Goal: Information Seeking & Learning: Learn about a topic

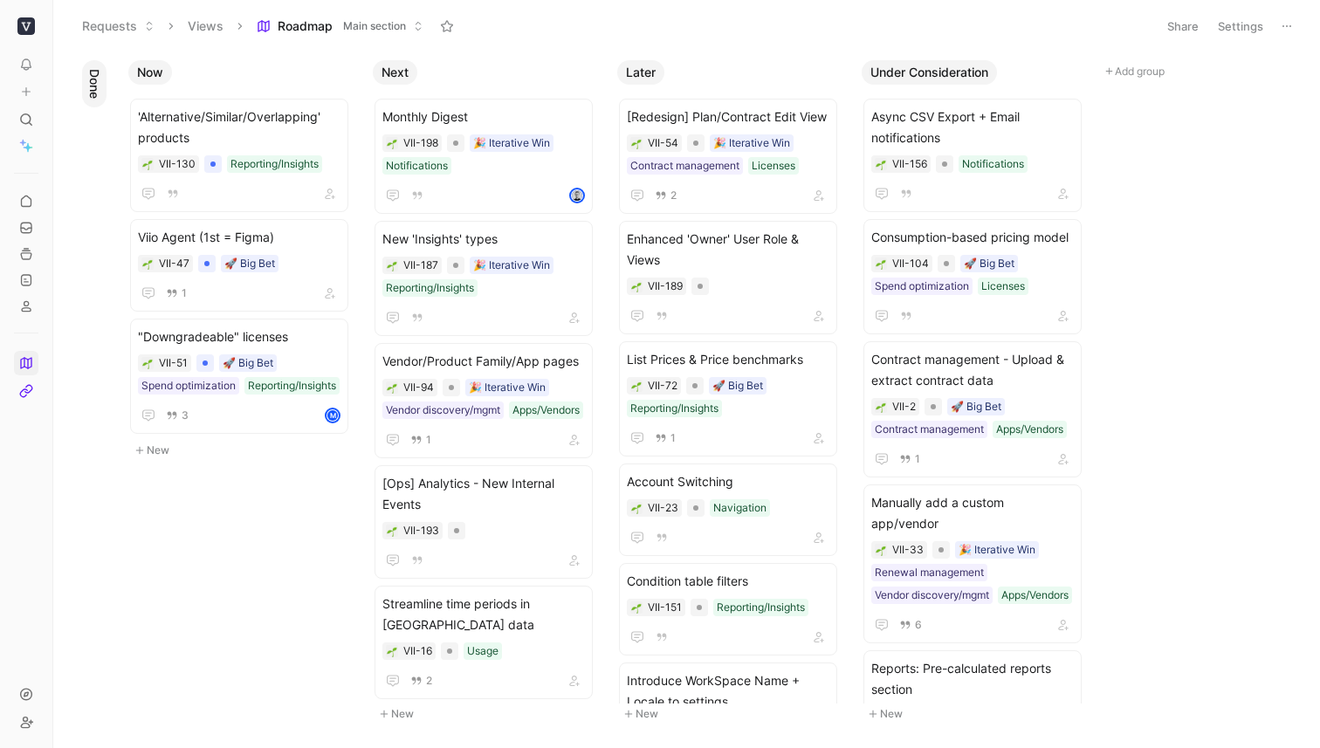
click at [353, 20] on span "Main section" at bounding box center [374, 25] width 63 height 17
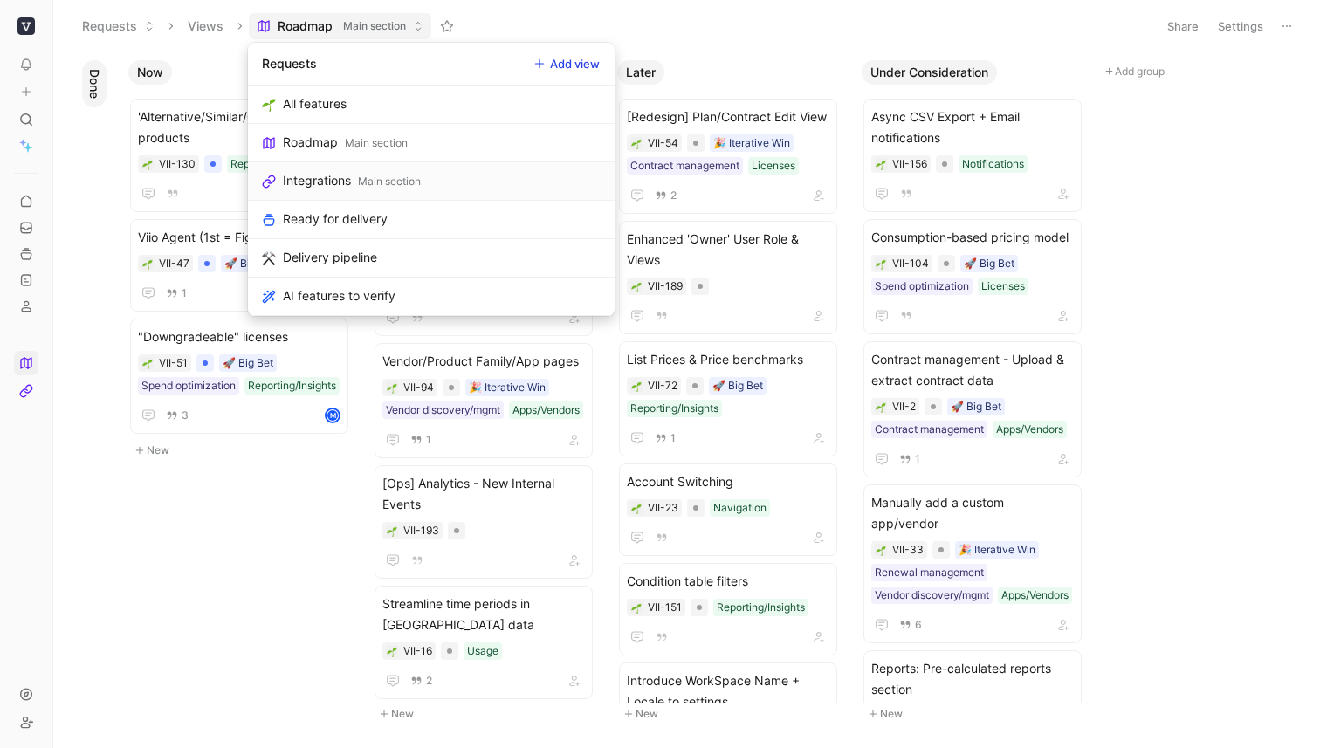
click at [348, 186] on div "Integrations" at bounding box center [317, 180] width 68 height 21
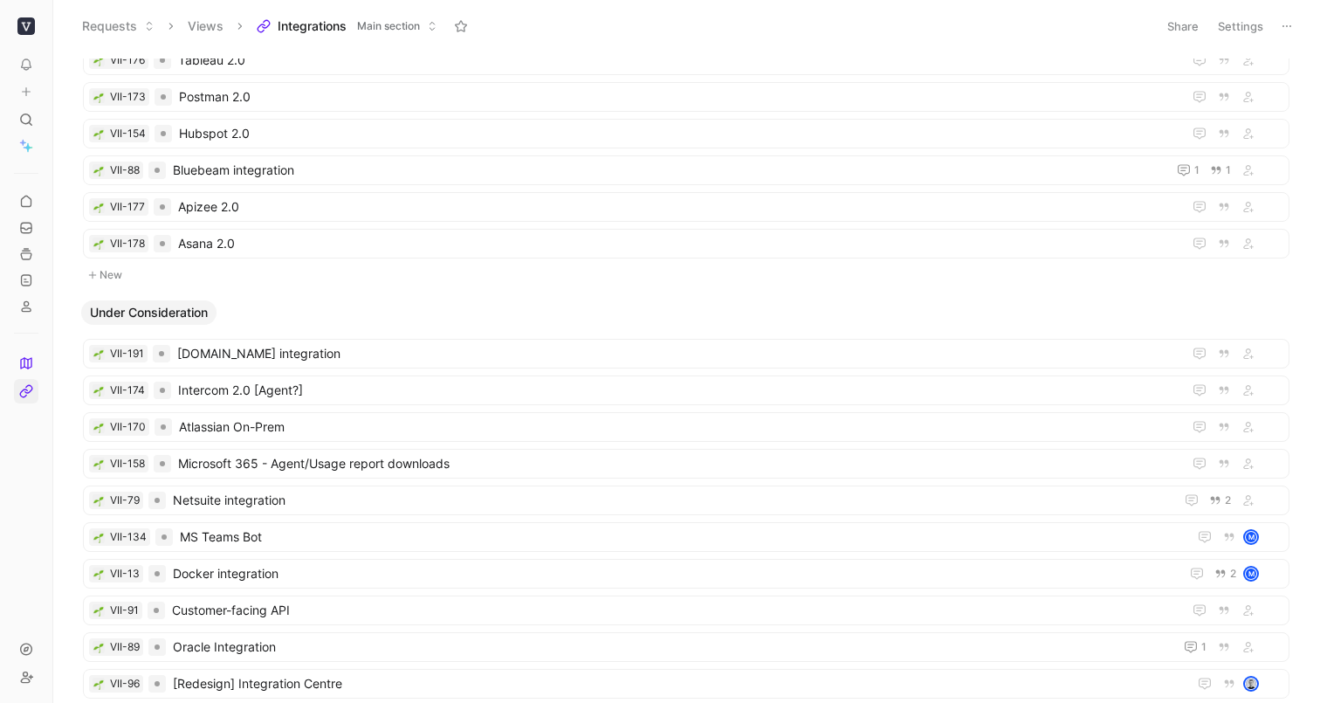
scroll to position [1410, 0]
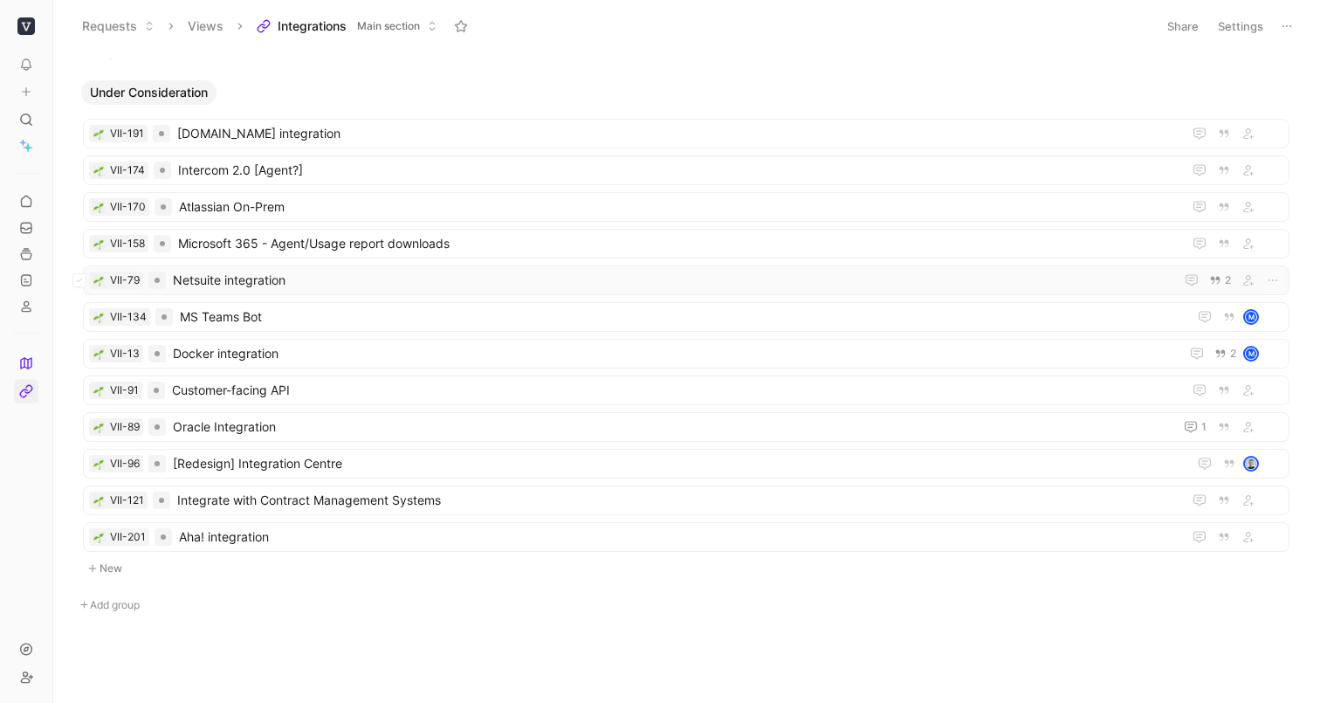
click at [254, 280] on span "Netsuite integration" at bounding box center [670, 280] width 995 height 21
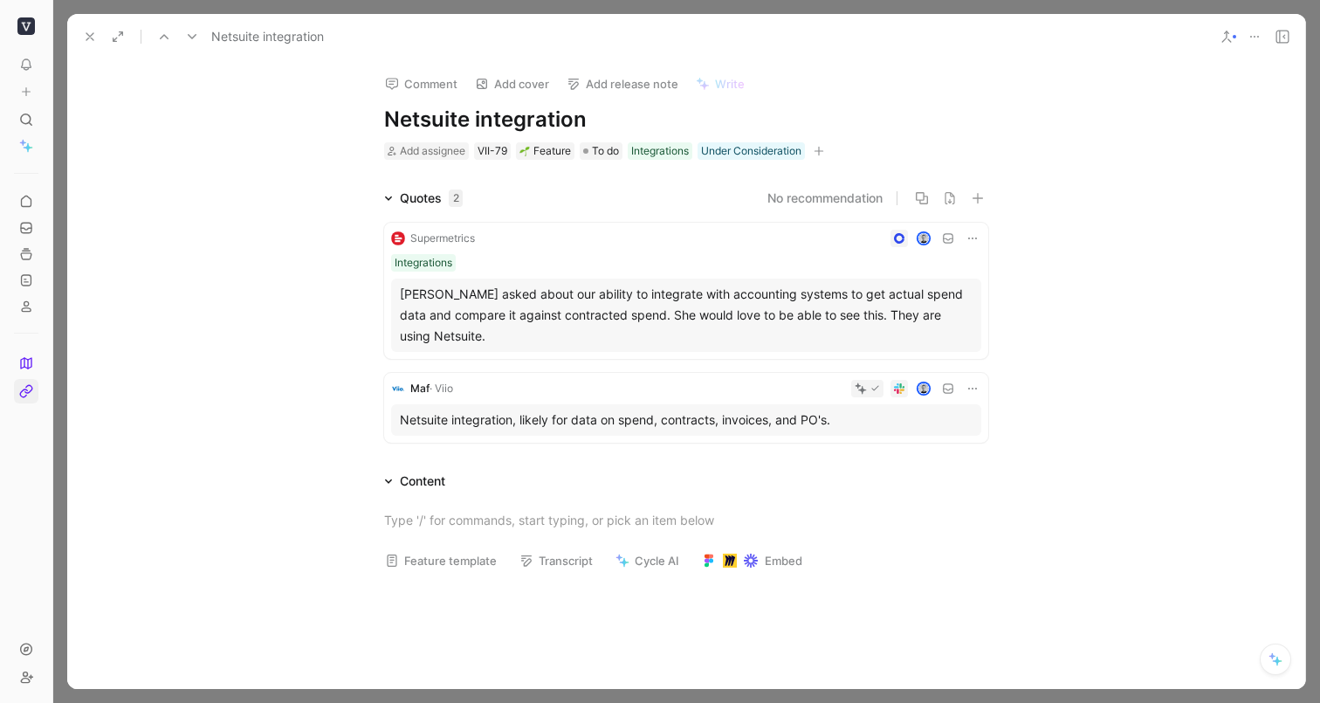
click at [87, 37] on icon at bounding box center [90, 37] width 14 height 14
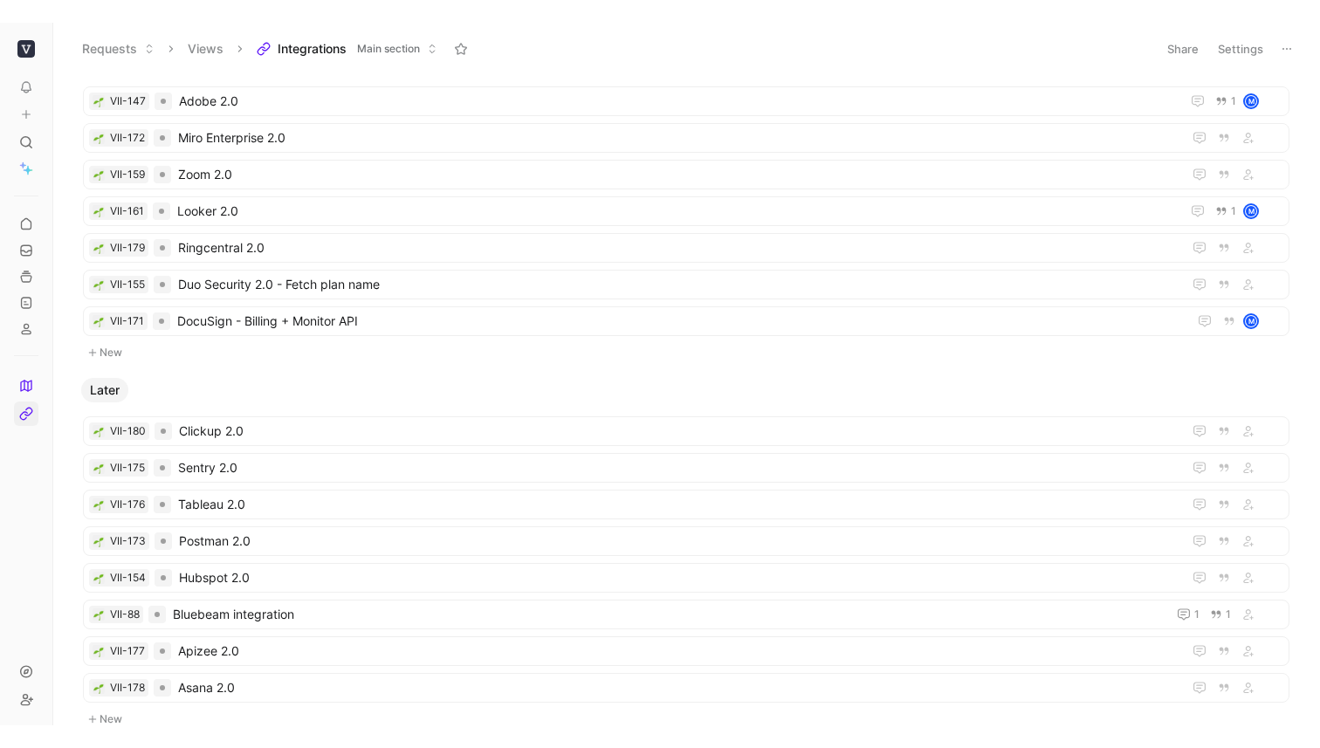
scroll to position [766, 0]
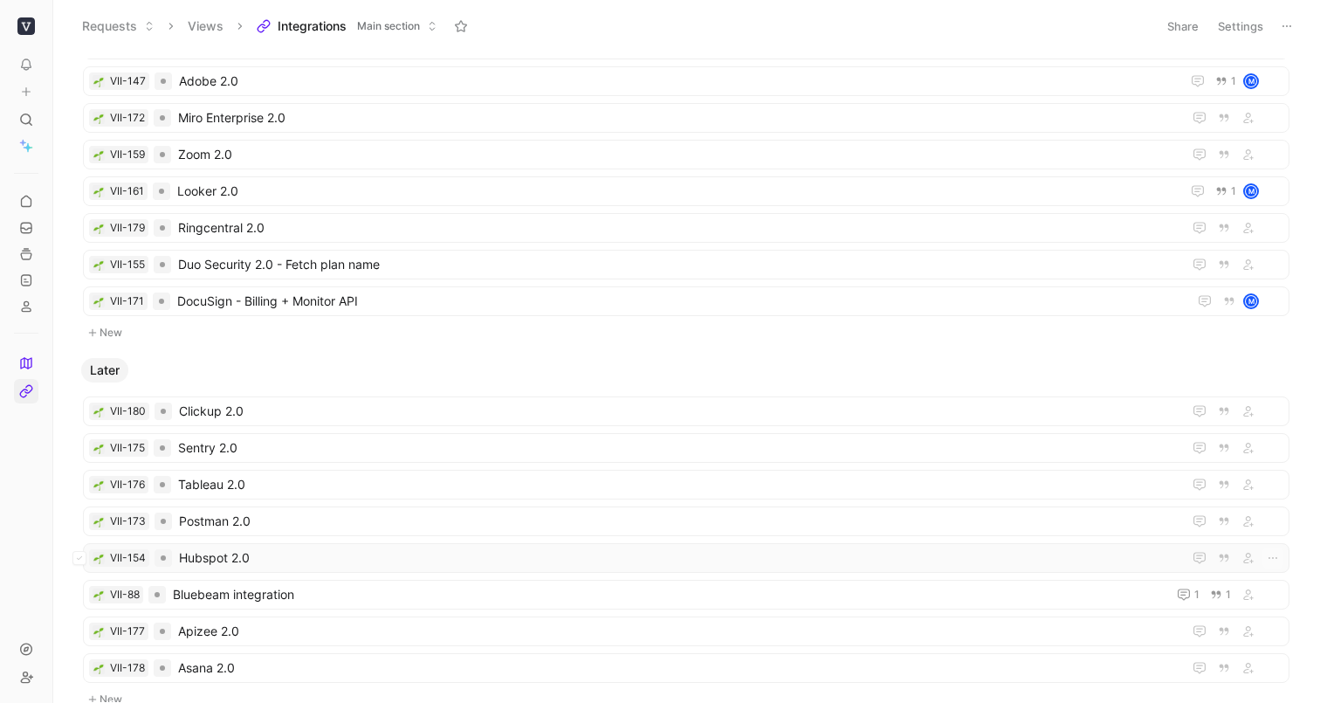
click at [261, 564] on span "Hubspot 2.0" at bounding box center [677, 558] width 996 height 21
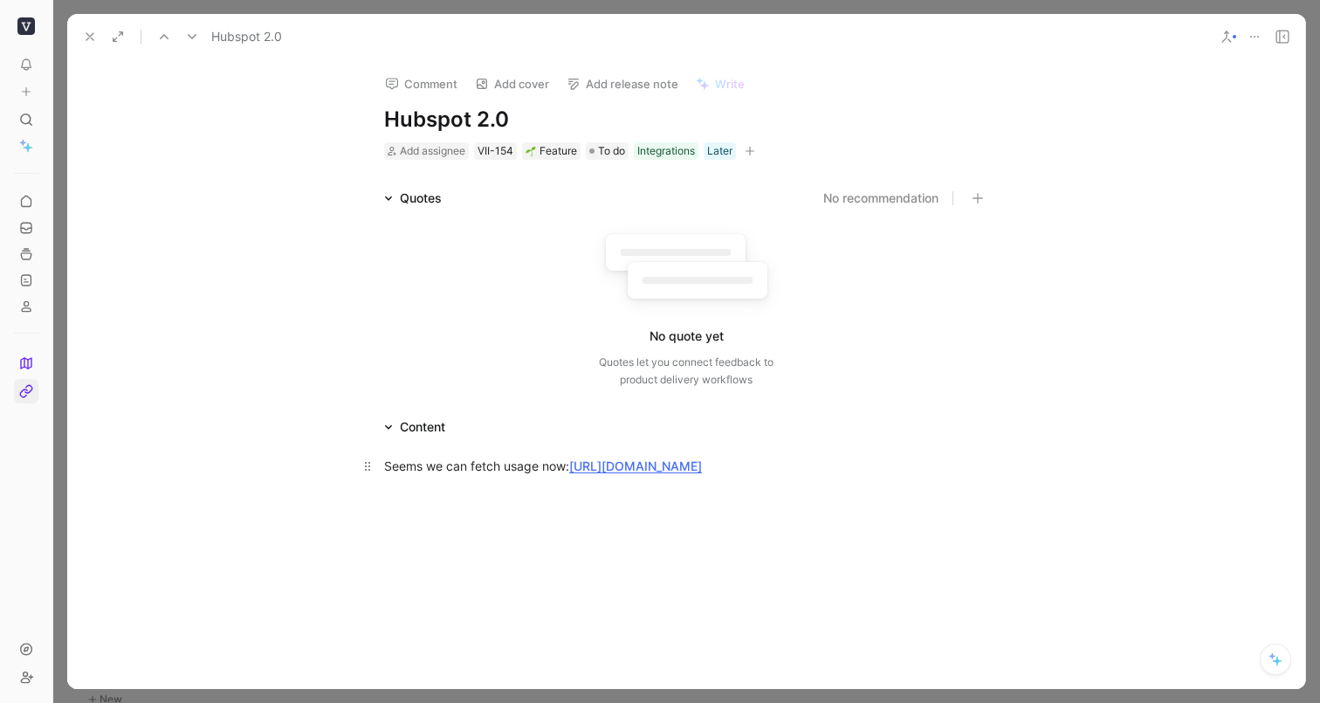
click at [673, 462] on link "[URL][DOMAIN_NAME]" at bounding box center [635, 465] width 133 height 15
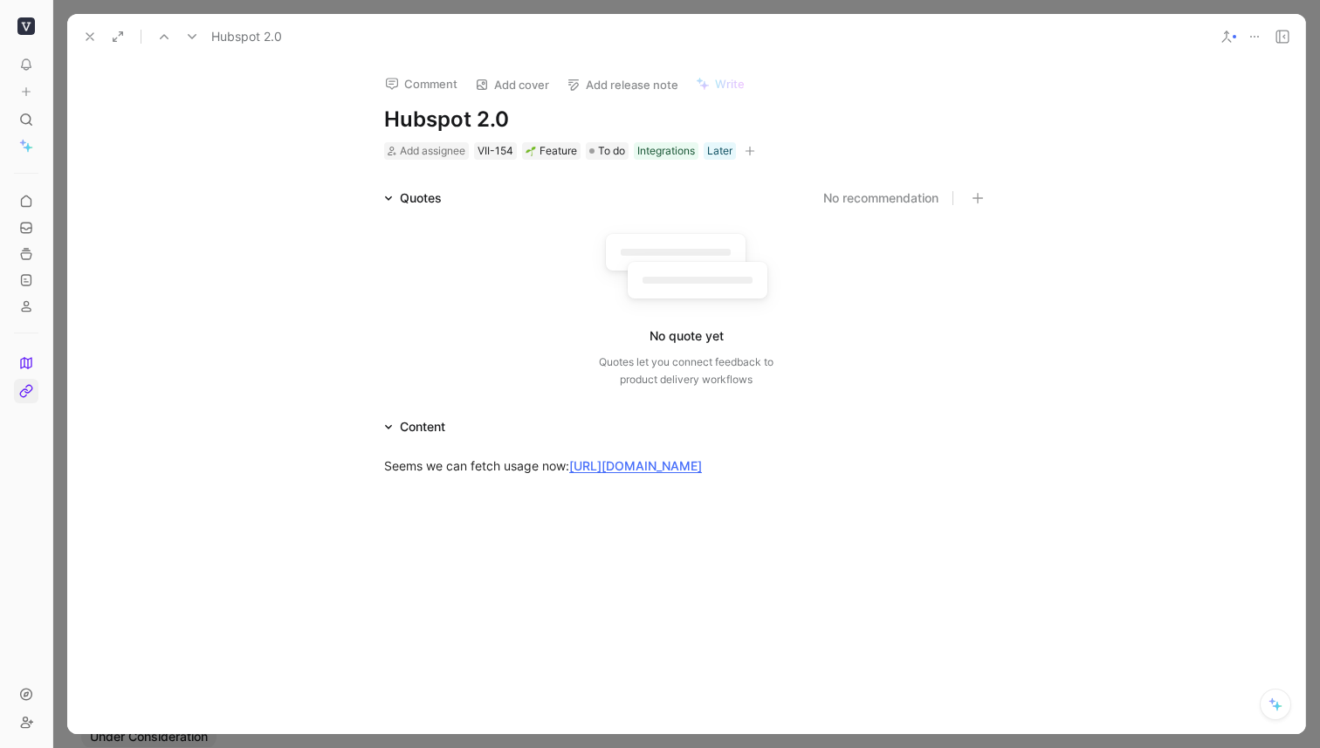
click at [86, 41] on icon at bounding box center [90, 37] width 14 height 14
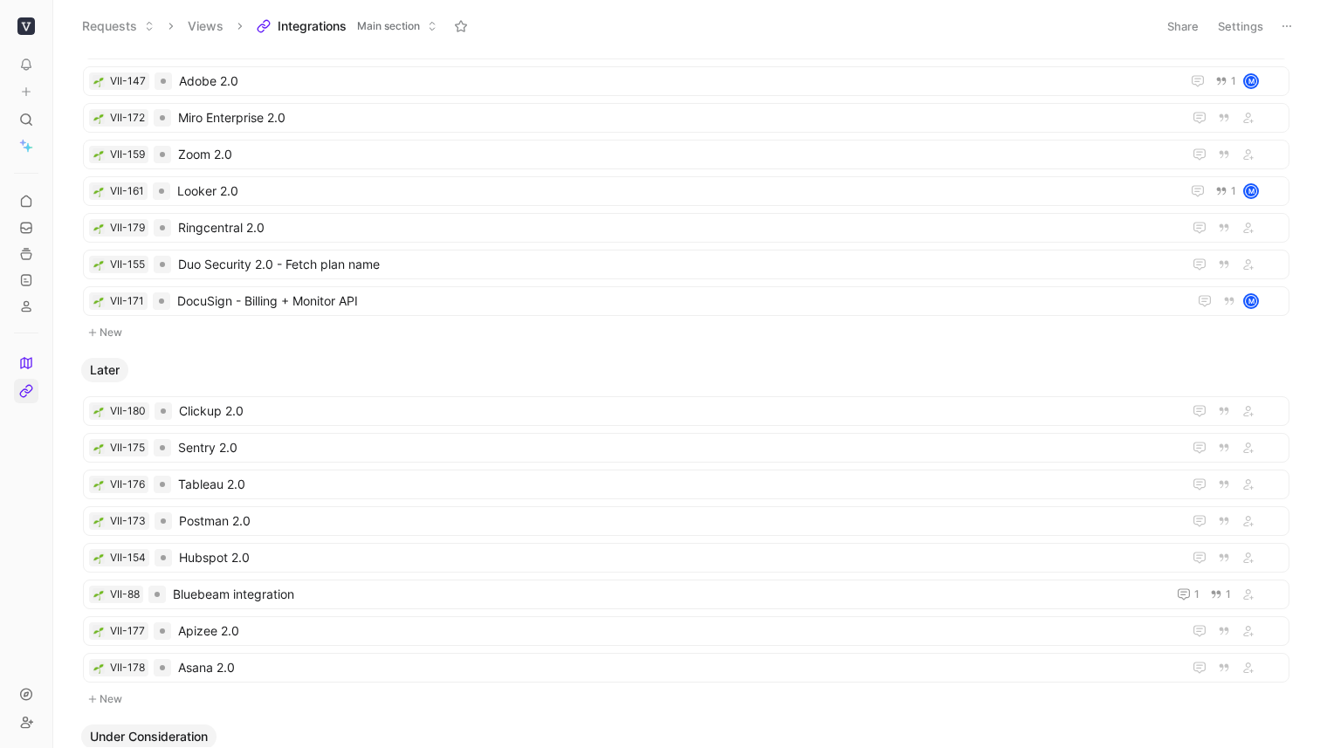
click at [369, 41] on header "Requests Views Integrations Main section Share Settings" at bounding box center [686, 26] width 1267 height 52
click at [370, 29] on span "Main section" at bounding box center [388, 25] width 63 height 17
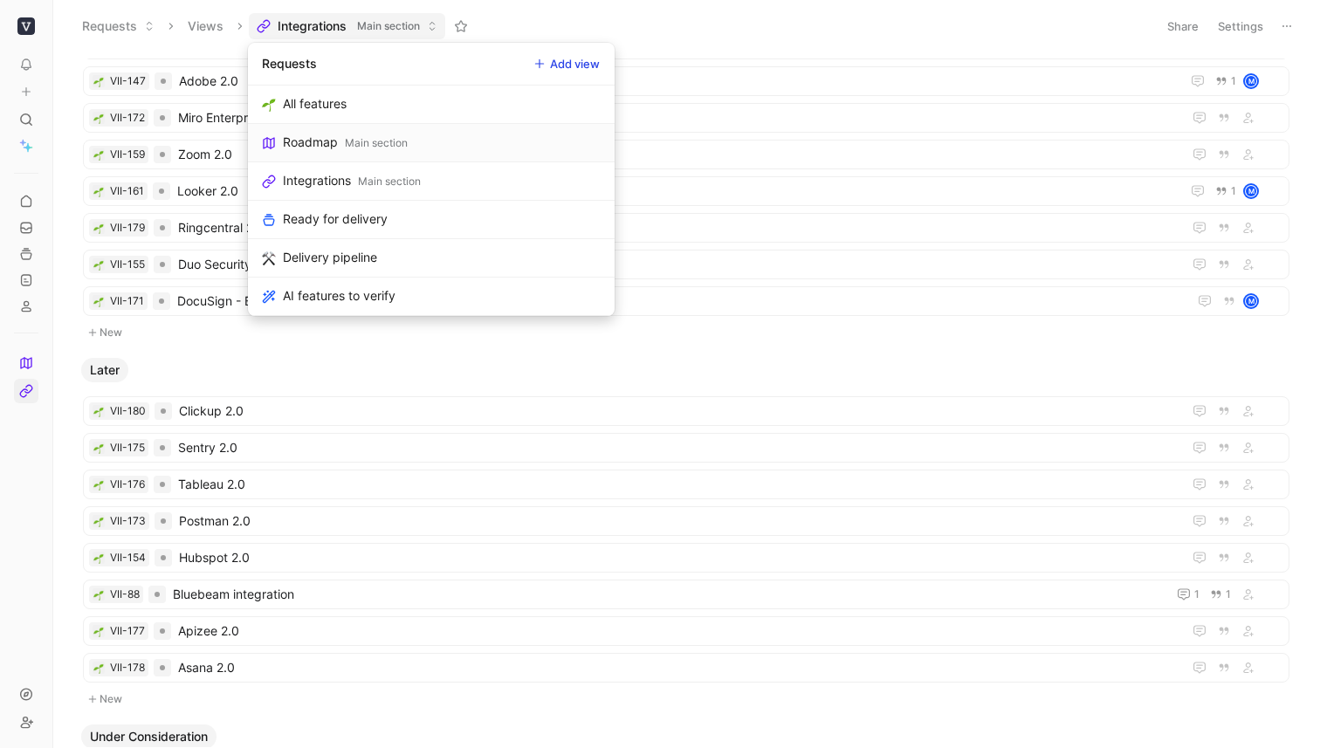
click at [341, 150] on link "Roadmap Main section" at bounding box center [431, 143] width 367 height 38
